Goal: Navigation & Orientation: Find specific page/section

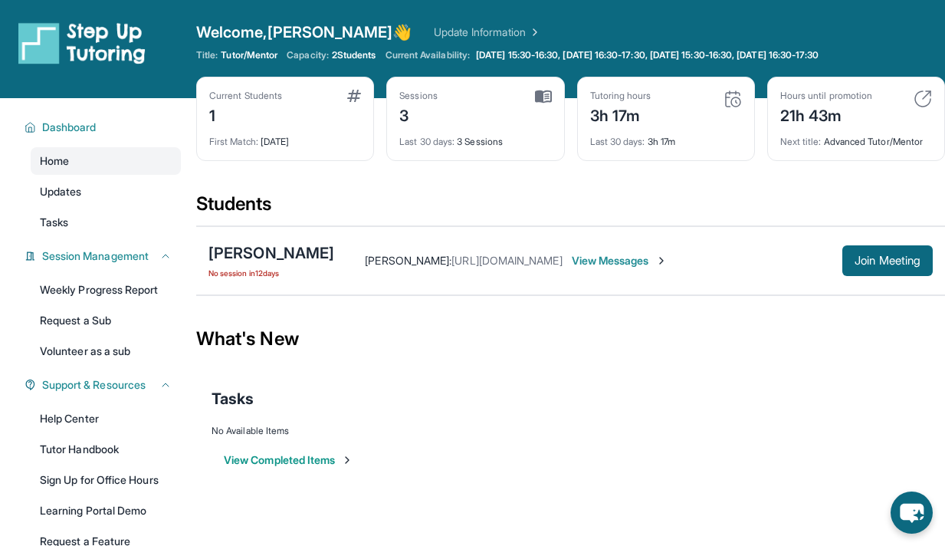
click at [259, 276] on span "No session in 12 days" at bounding box center [271, 273] width 126 height 12
click at [260, 258] on div "[PERSON_NAME]" at bounding box center [271, 252] width 126 height 21
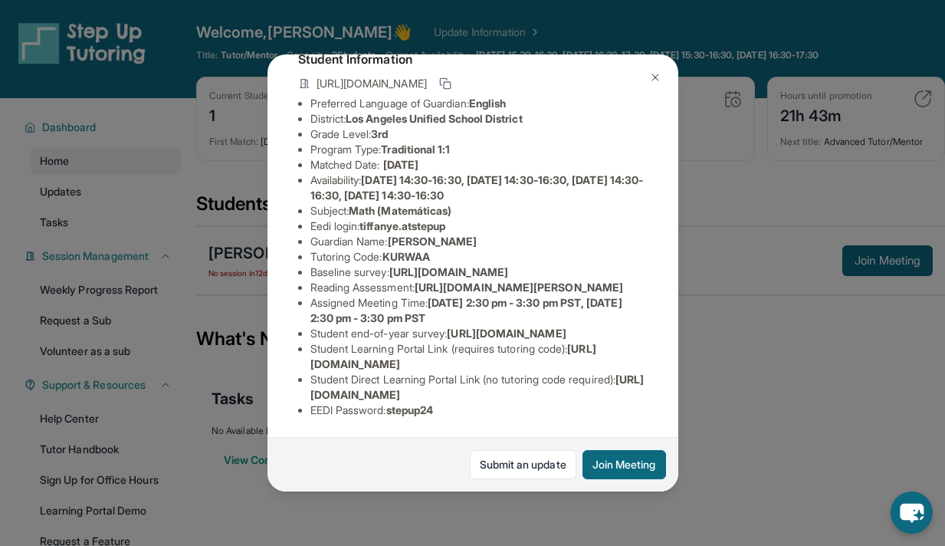
scroll to position [238, 0]
click at [647, 70] on button at bounding box center [655, 77] width 31 height 31
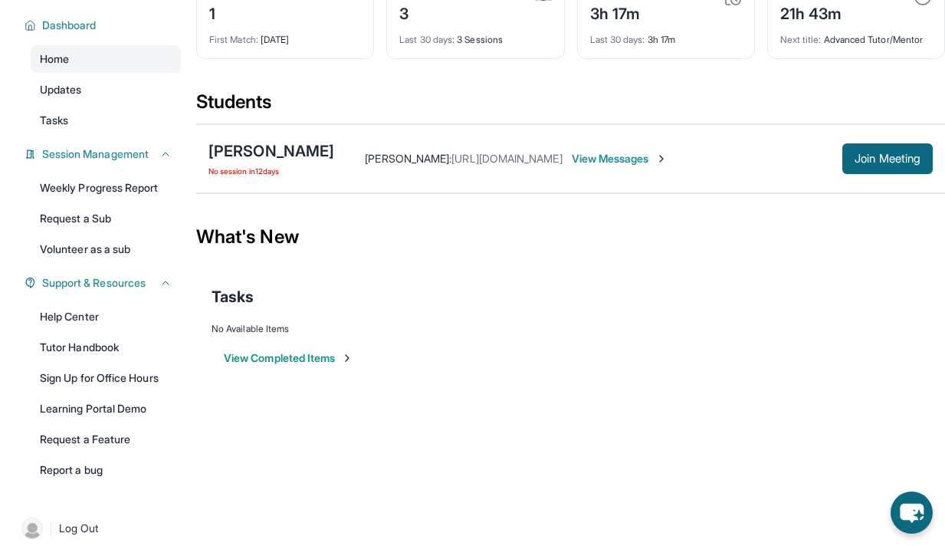
scroll to position [116, 0]
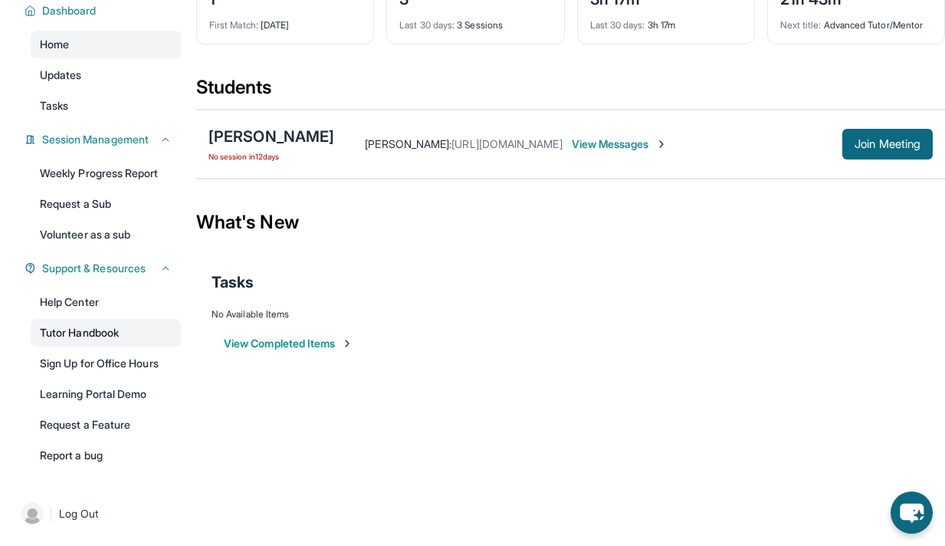
click at [121, 322] on link "Tutor Handbook" at bounding box center [106, 333] width 150 height 28
click at [265, 149] on div "Dakota Obodo No session in 12 days" at bounding box center [271, 144] width 126 height 37
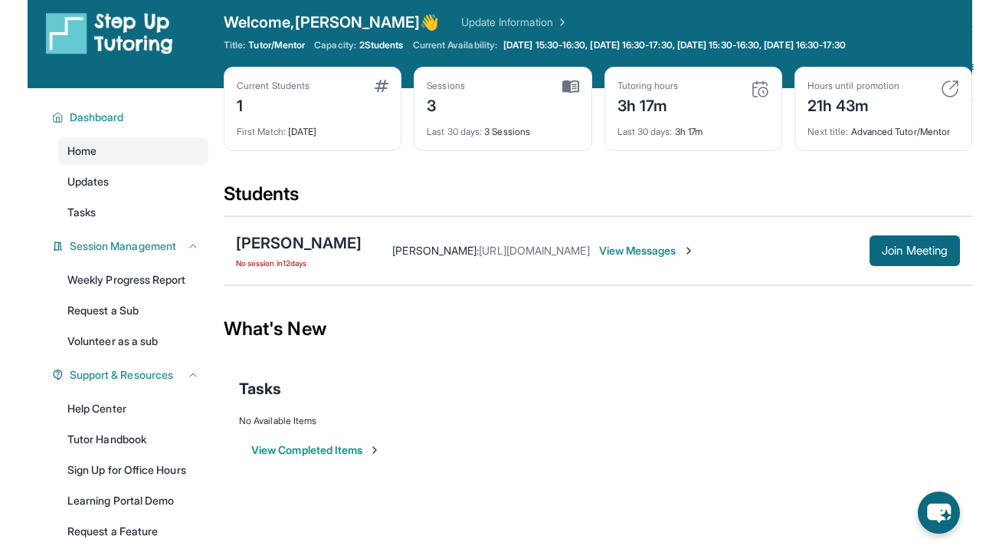
scroll to position [6, 0]
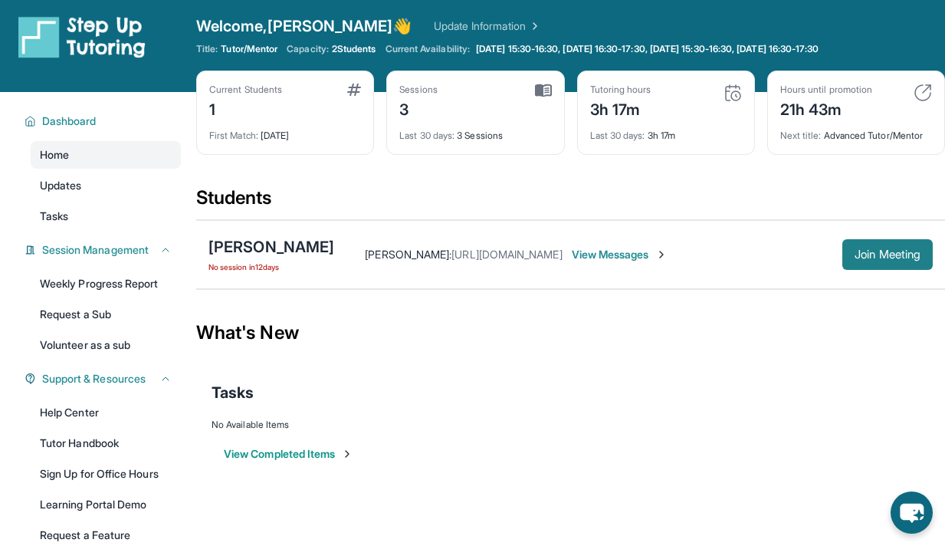
click at [896, 250] on span "Join Meeting" at bounding box center [887, 254] width 66 height 9
